Goal: Task Accomplishment & Management: Manage account settings

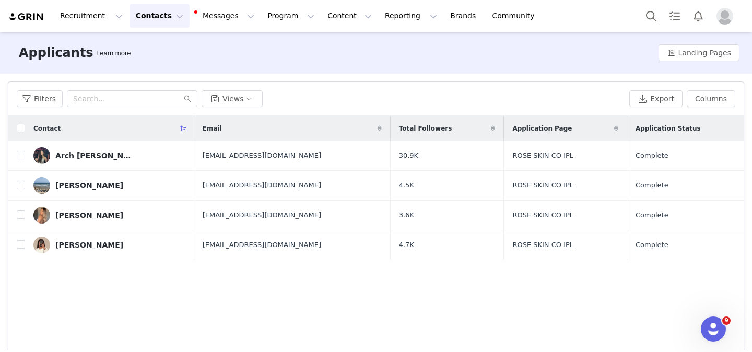
click at [157, 12] on button "Contacts Contacts" at bounding box center [159, 15] width 60 height 23
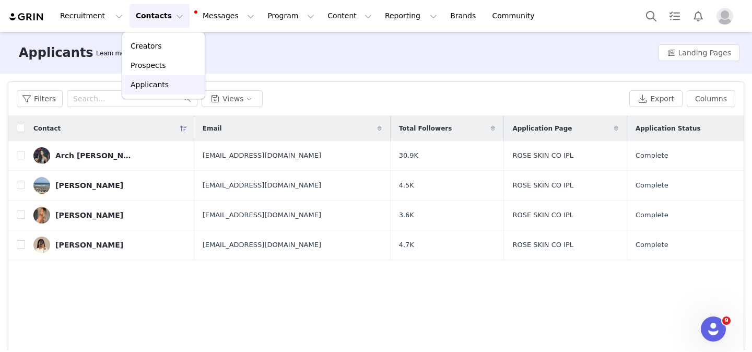
click at [154, 79] on p "Applicants" at bounding box center [149, 84] width 38 height 11
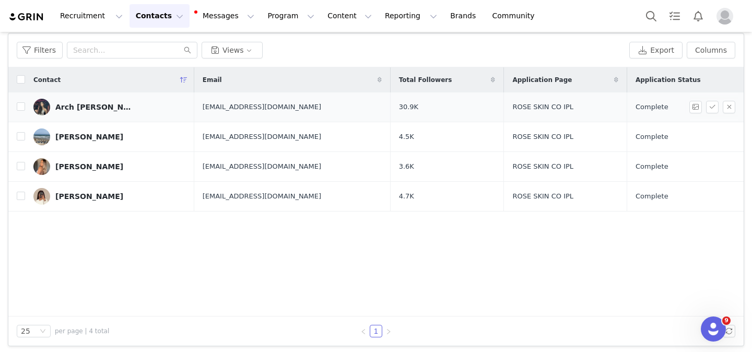
scroll to position [52, 0]
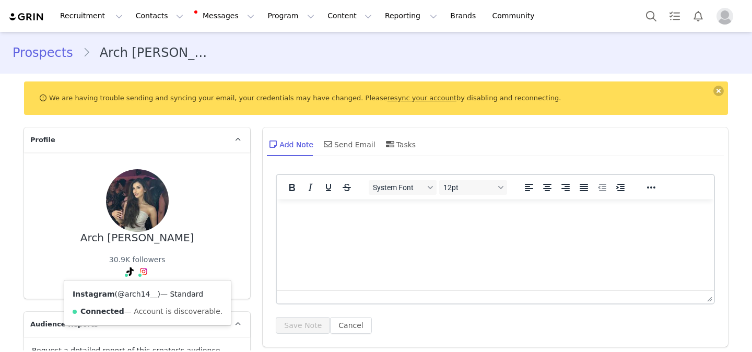
click at [134, 295] on link "@arch14__" at bounding box center [137, 294] width 40 height 8
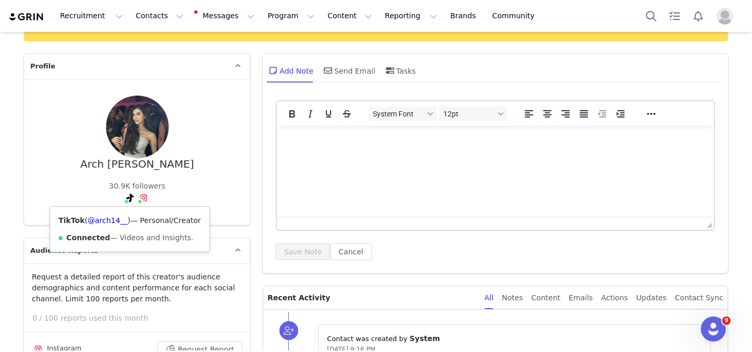
click at [116, 224] on div "TikTok ( @arch14__ ) — Personal/Creator Connected — Videos and Insights." at bounding box center [129, 229] width 159 height 45
click at [115, 220] on link "@arch14__" at bounding box center [108, 220] width 40 height 8
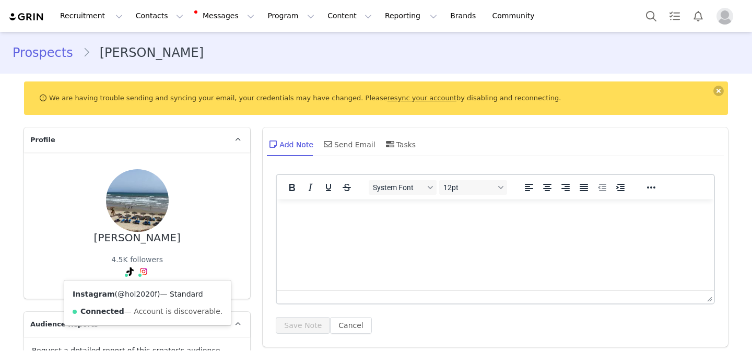
click at [143, 294] on link "@hol2020f" at bounding box center [137, 294] width 40 height 8
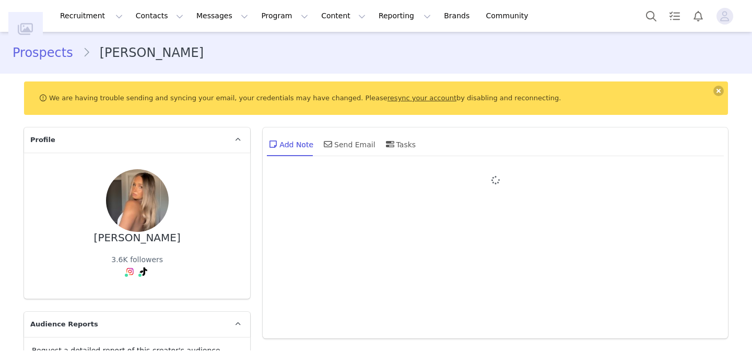
type input "+61 ([GEOGRAPHIC_DATA])"
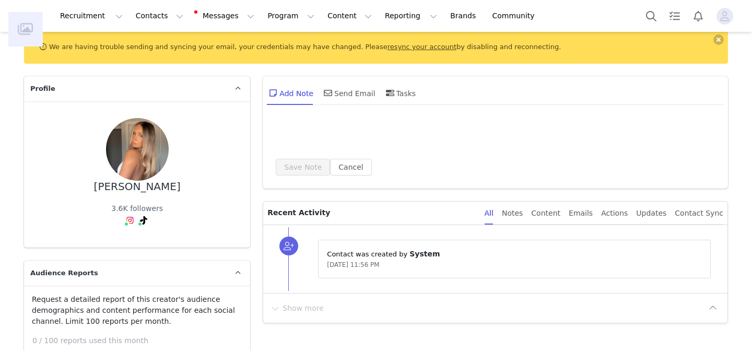
scroll to position [58, 0]
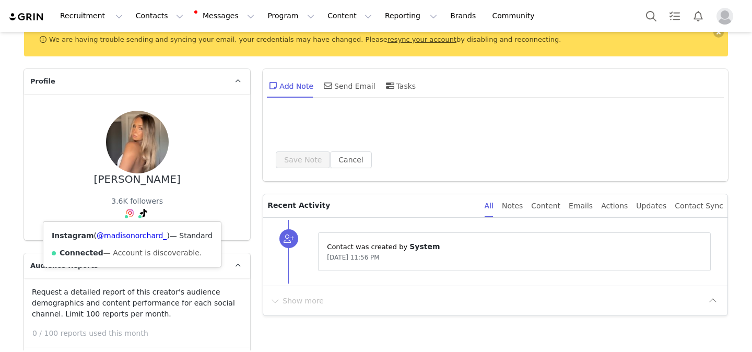
click at [125, 230] on div "Instagram ( @madisonorchard_ ) — Standard Connected — Account is discoverable." at bounding box center [131, 244] width 177 height 45
click at [125, 234] on link "@madisonorchard_" at bounding box center [132, 235] width 70 height 8
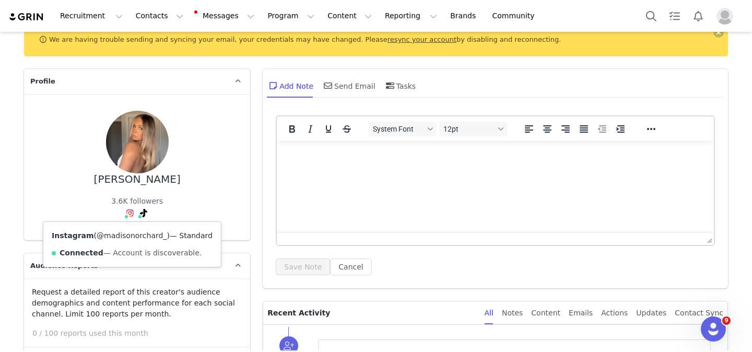
scroll to position [0, 0]
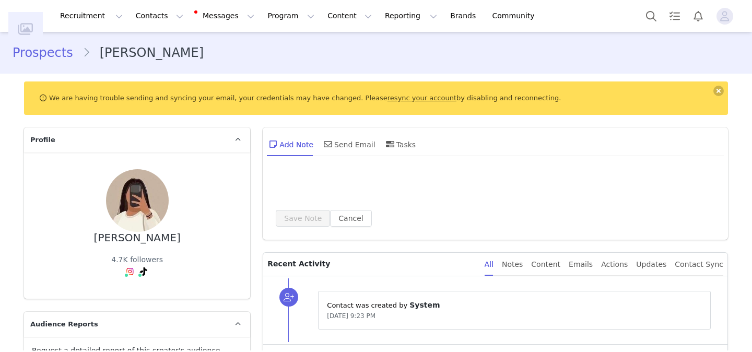
type input "+44 ([GEOGRAPHIC_DATA])"
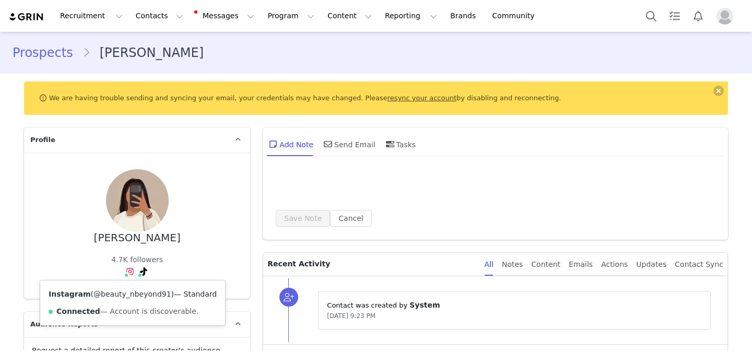
click at [128, 294] on link "@beauty_nbeyond91" at bounding box center [132, 294] width 78 height 8
